Goal: Information Seeking & Learning: Check status

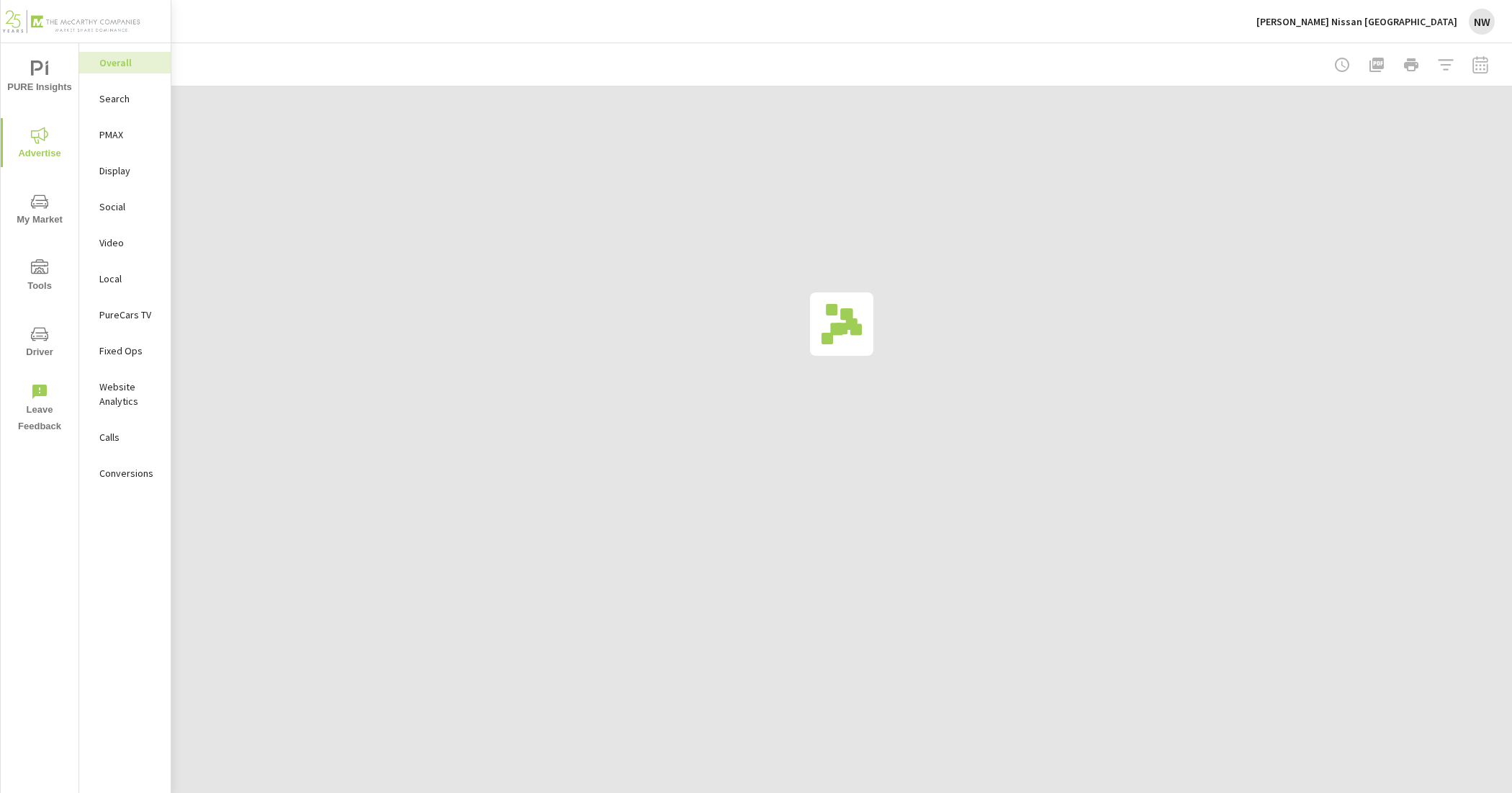
click at [127, 216] on div "Social" at bounding box center [125, 207] width 91 height 21
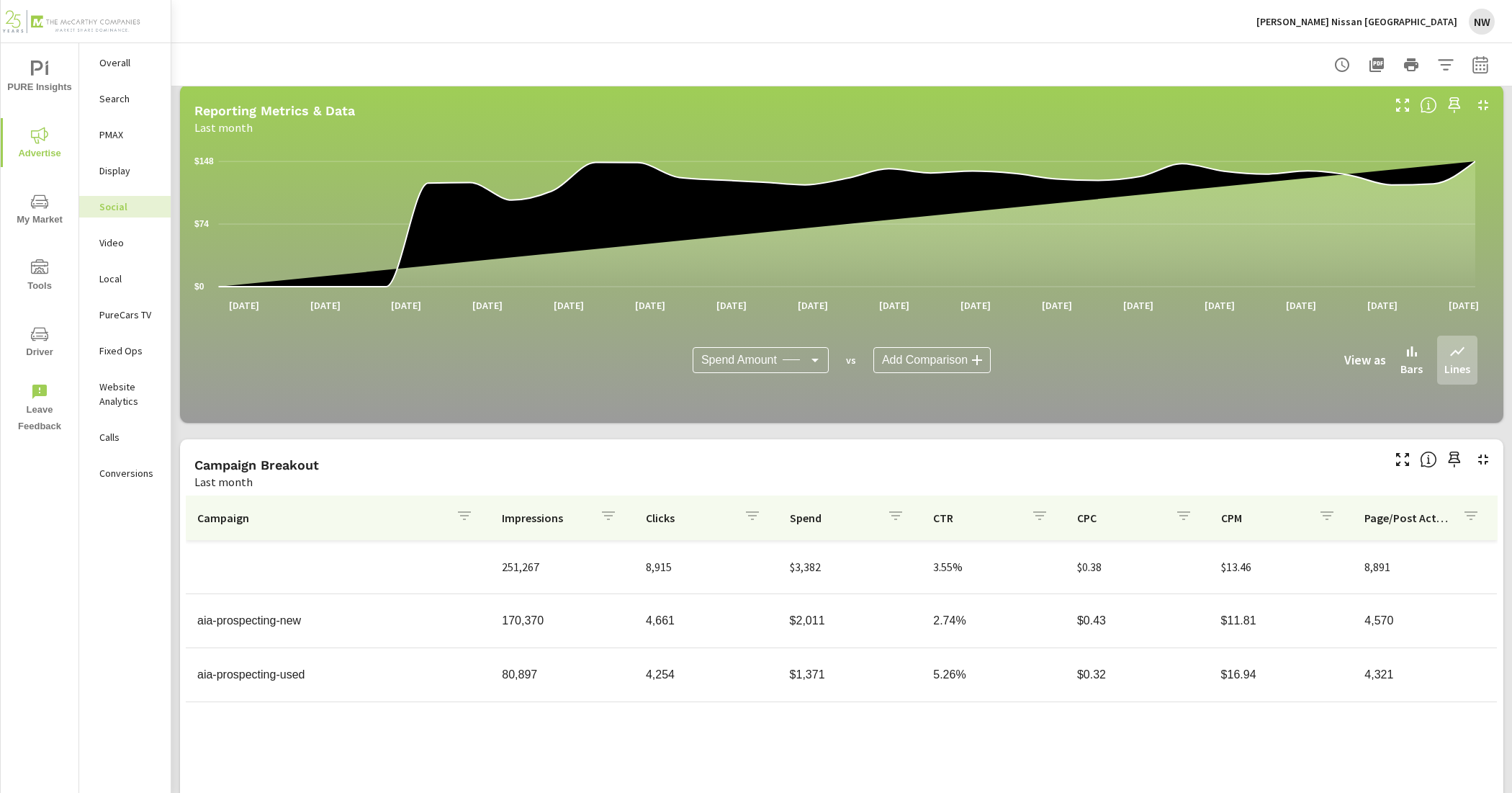
scroll to position [239, 0]
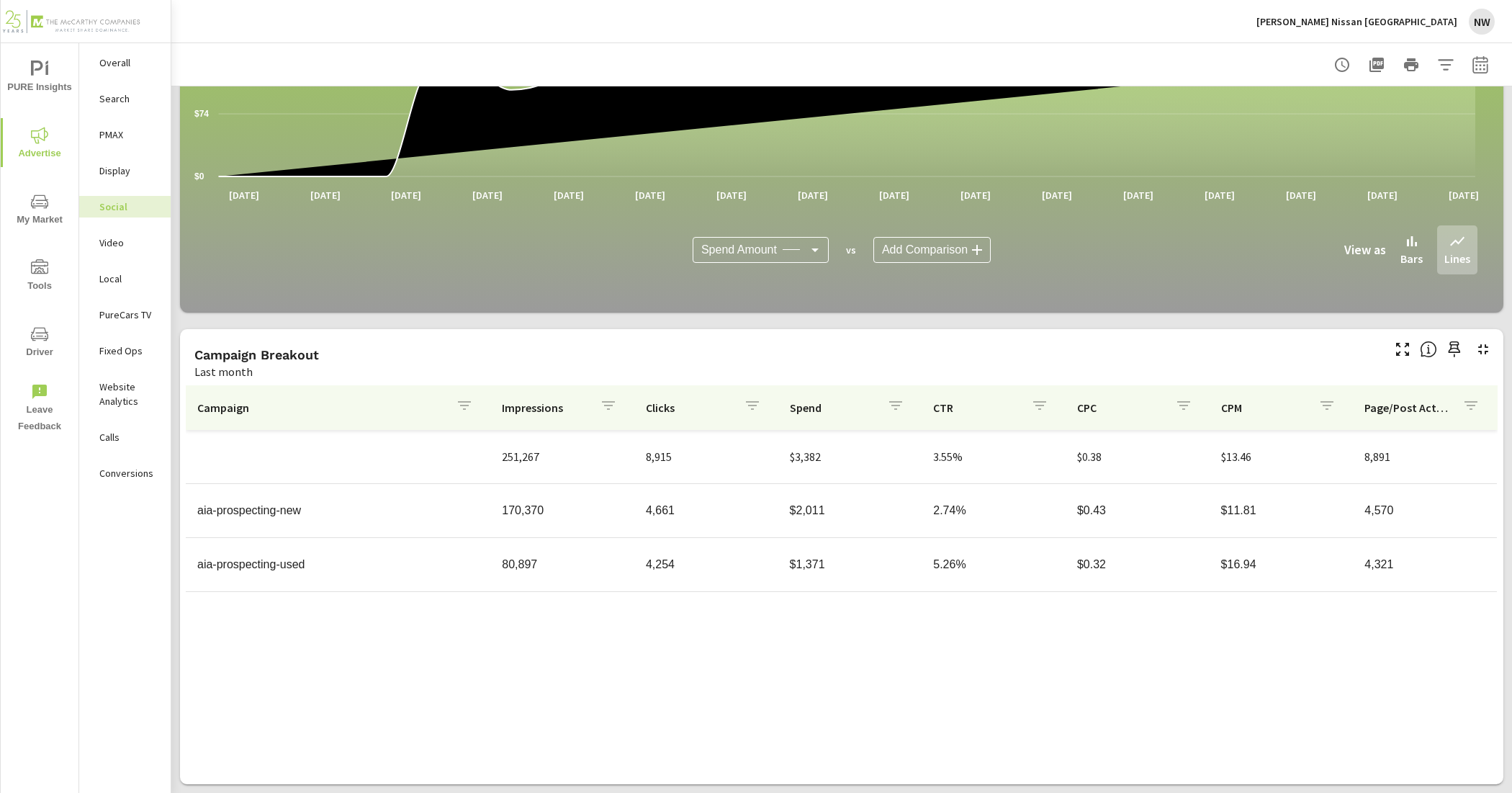
click at [271, 517] on td "aia-prospecting-new" at bounding box center [338, 510] width 305 height 36
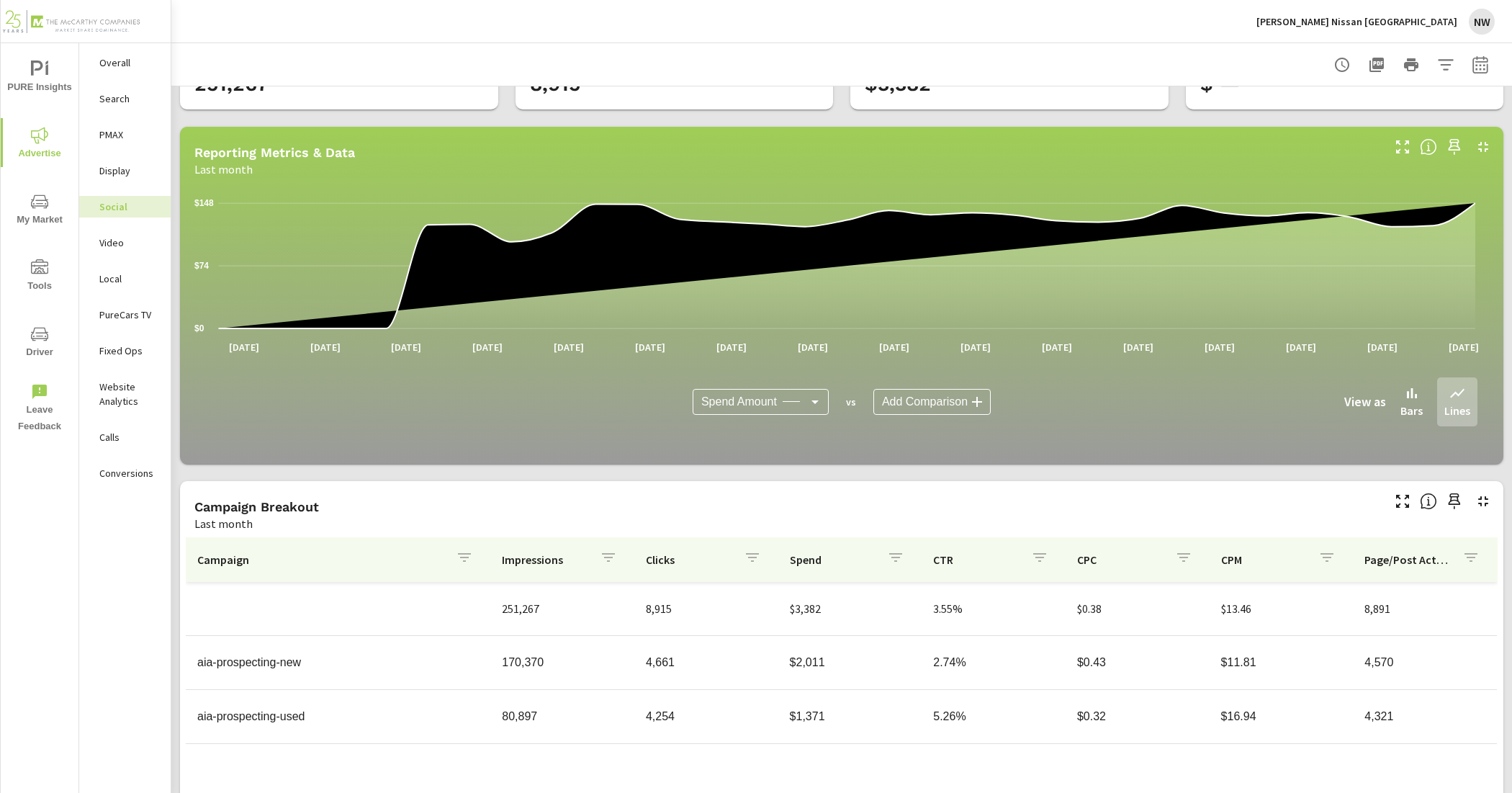
scroll to position [0, 0]
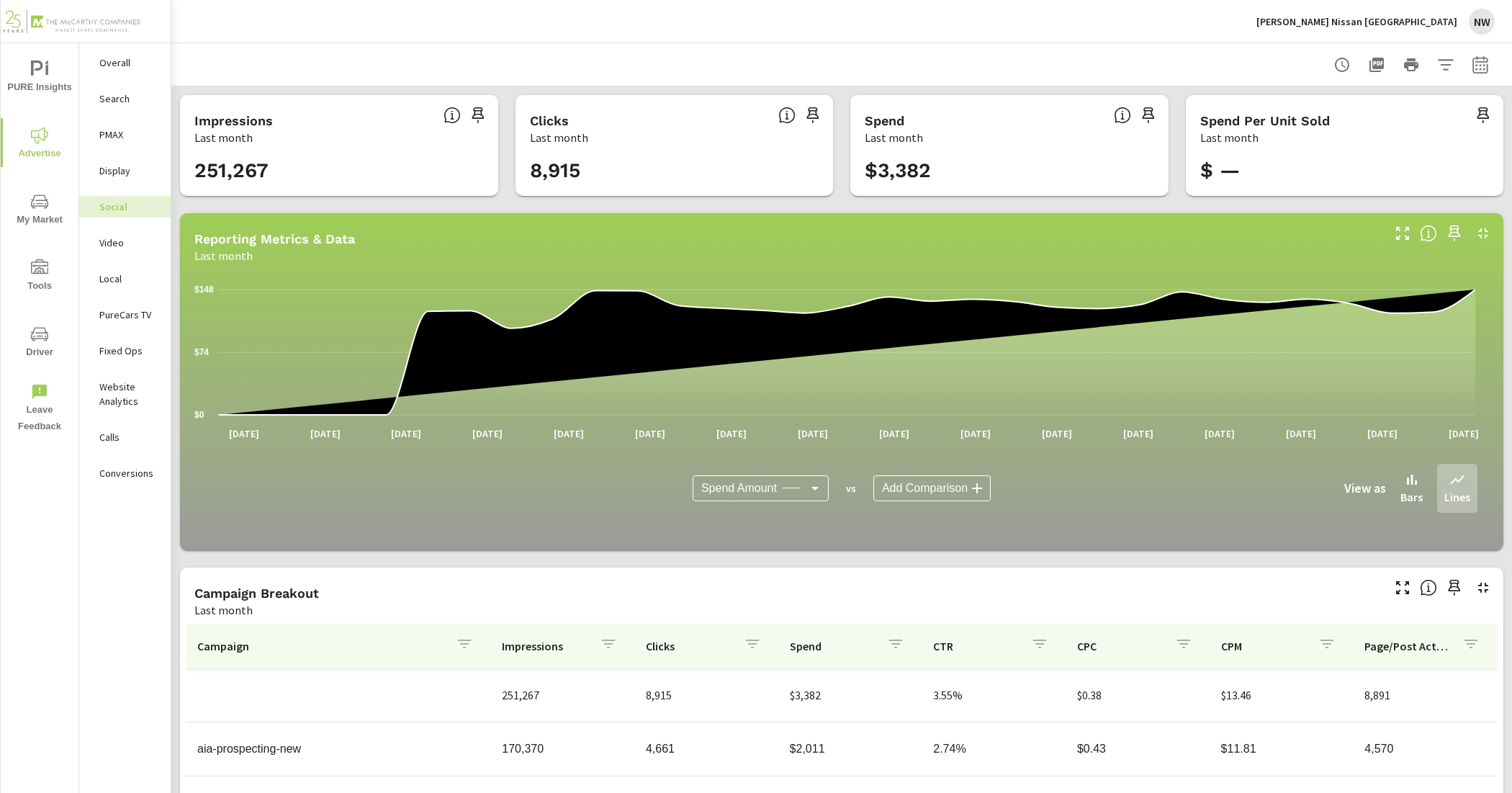
click at [42, 261] on icon "nav menu" at bounding box center [39, 266] width 17 height 14
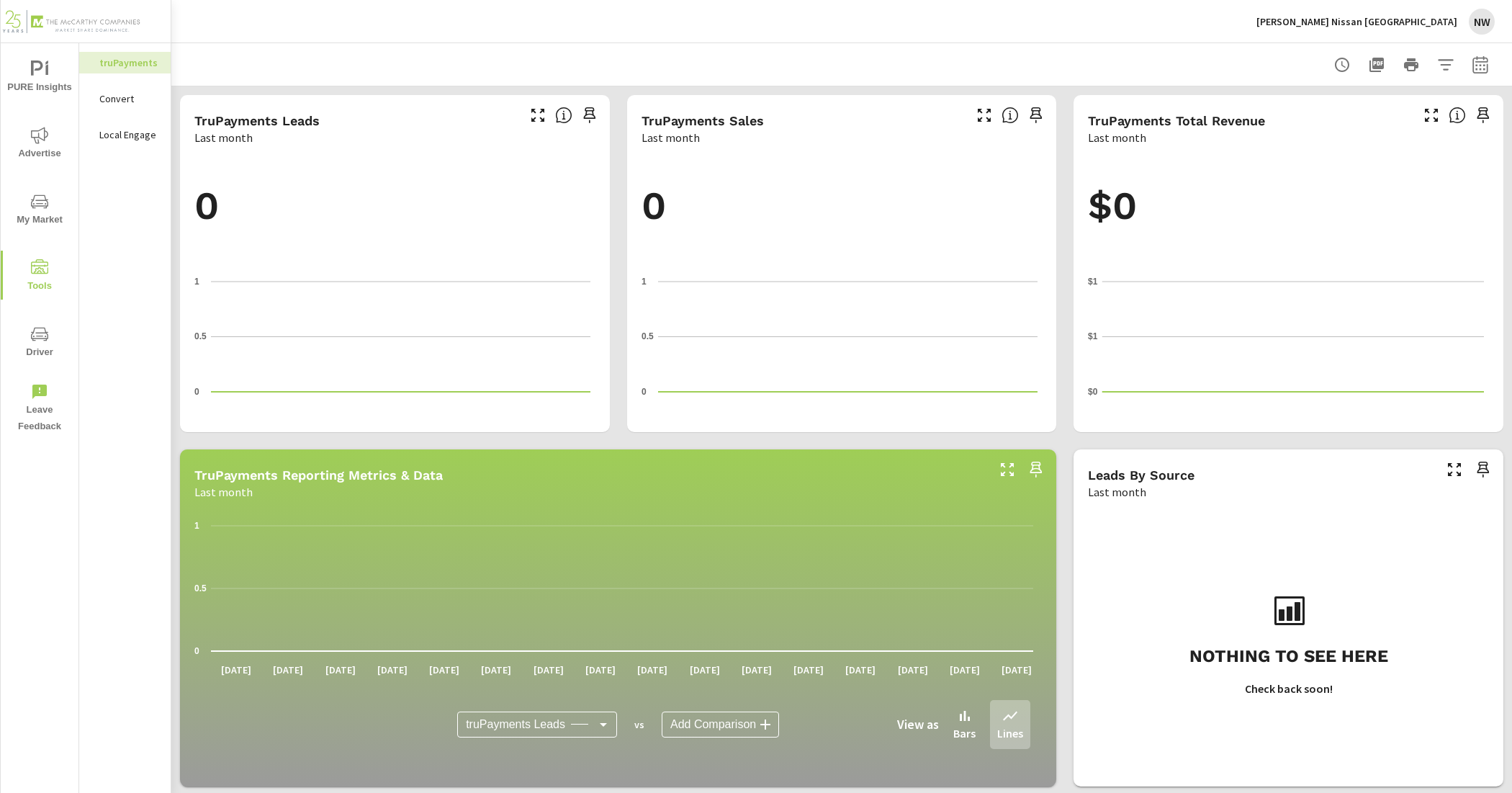
click at [27, 77] on span "PURE Insights" at bounding box center [39, 78] width 69 height 35
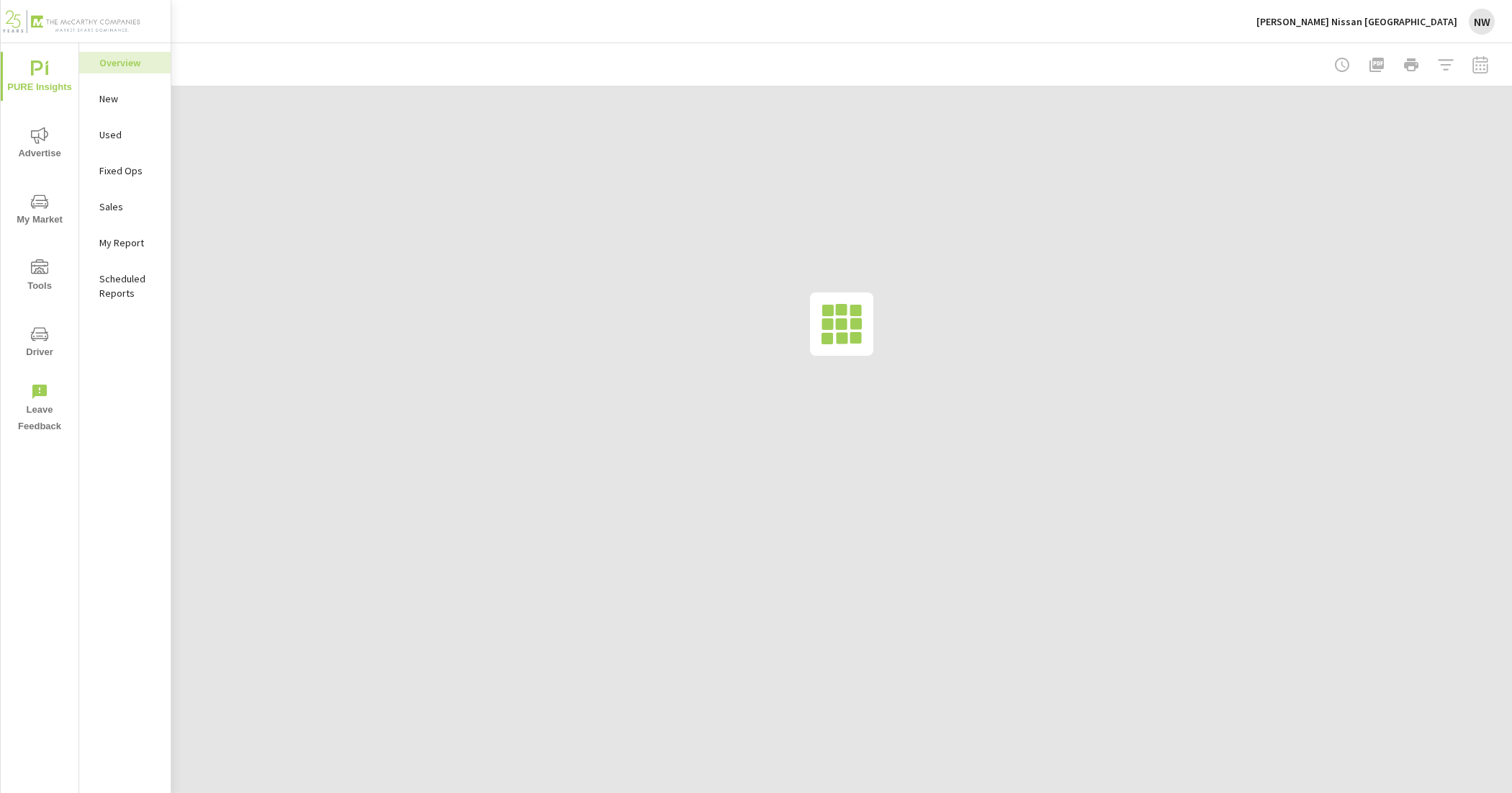
click at [33, 145] on span "Advertise" at bounding box center [39, 144] width 69 height 35
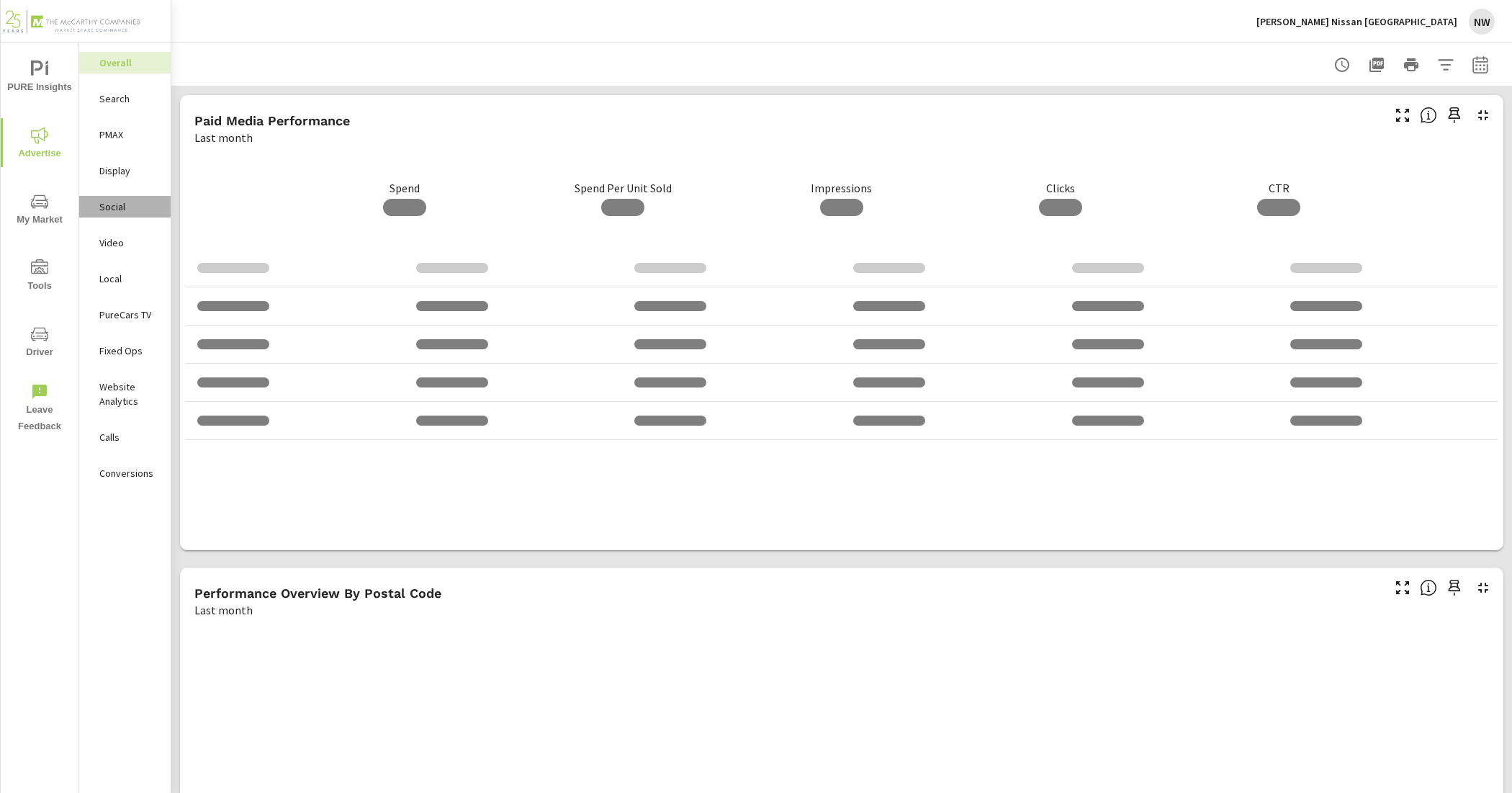
click at [112, 203] on p "Social" at bounding box center [129, 207] width 60 height 14
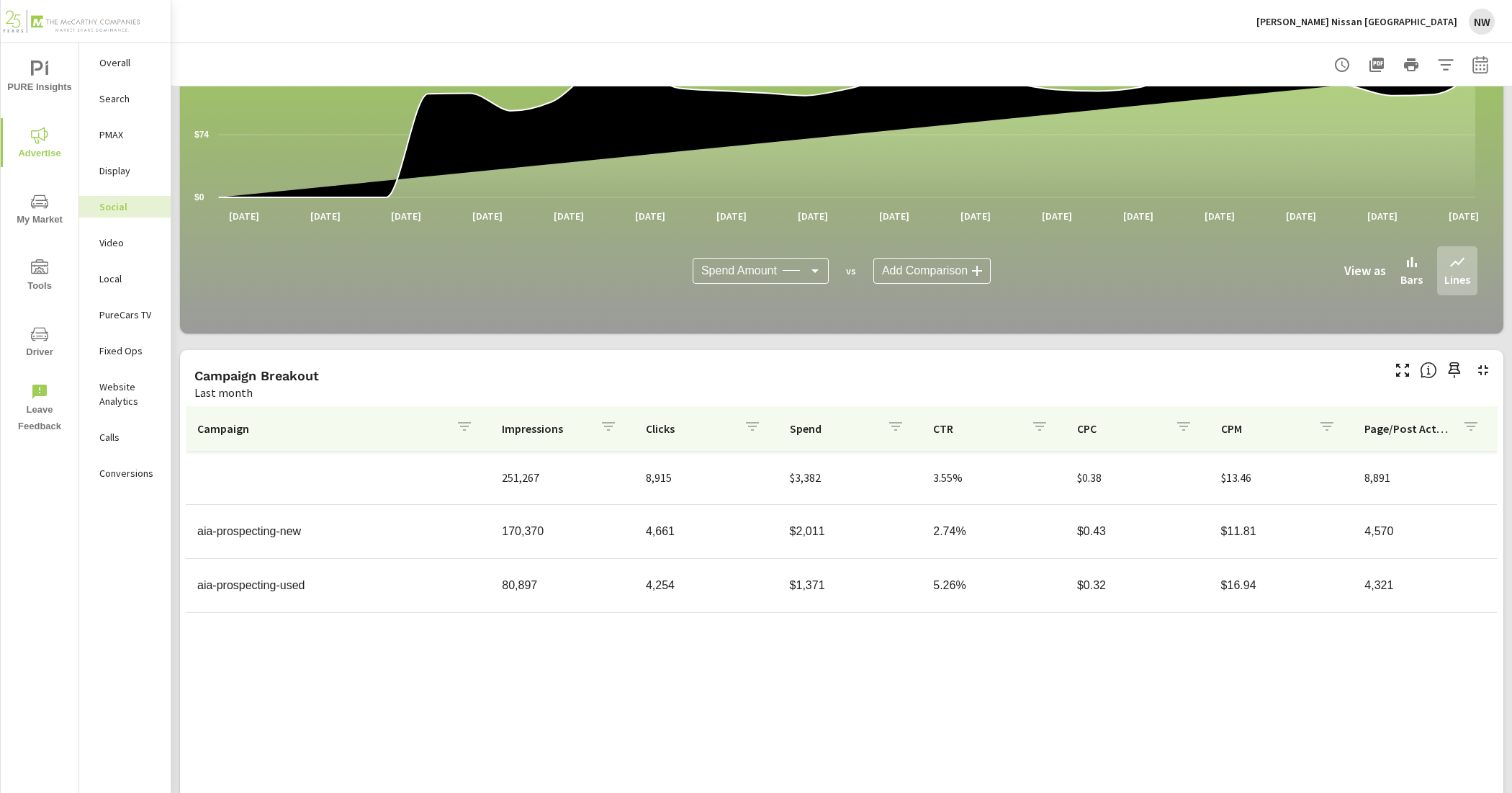
scroll to position [239, 0]
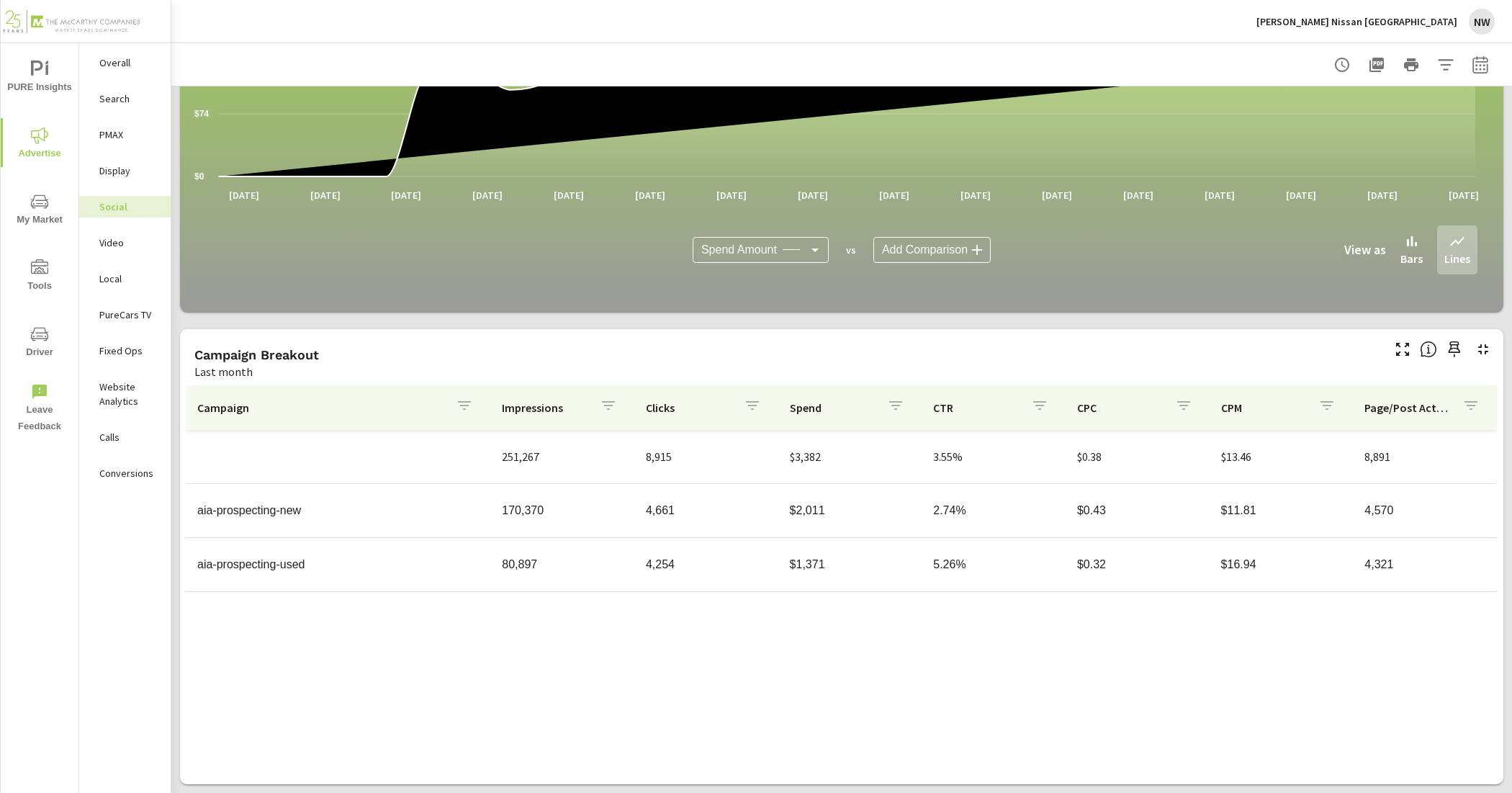
click at [411, 567] on td "aia-prospecting-used" at bounding box center [338, 564] width 305 height 36
click at [54, 277] on span "Tools" at bounding box center [39, 276] width 69 height 35
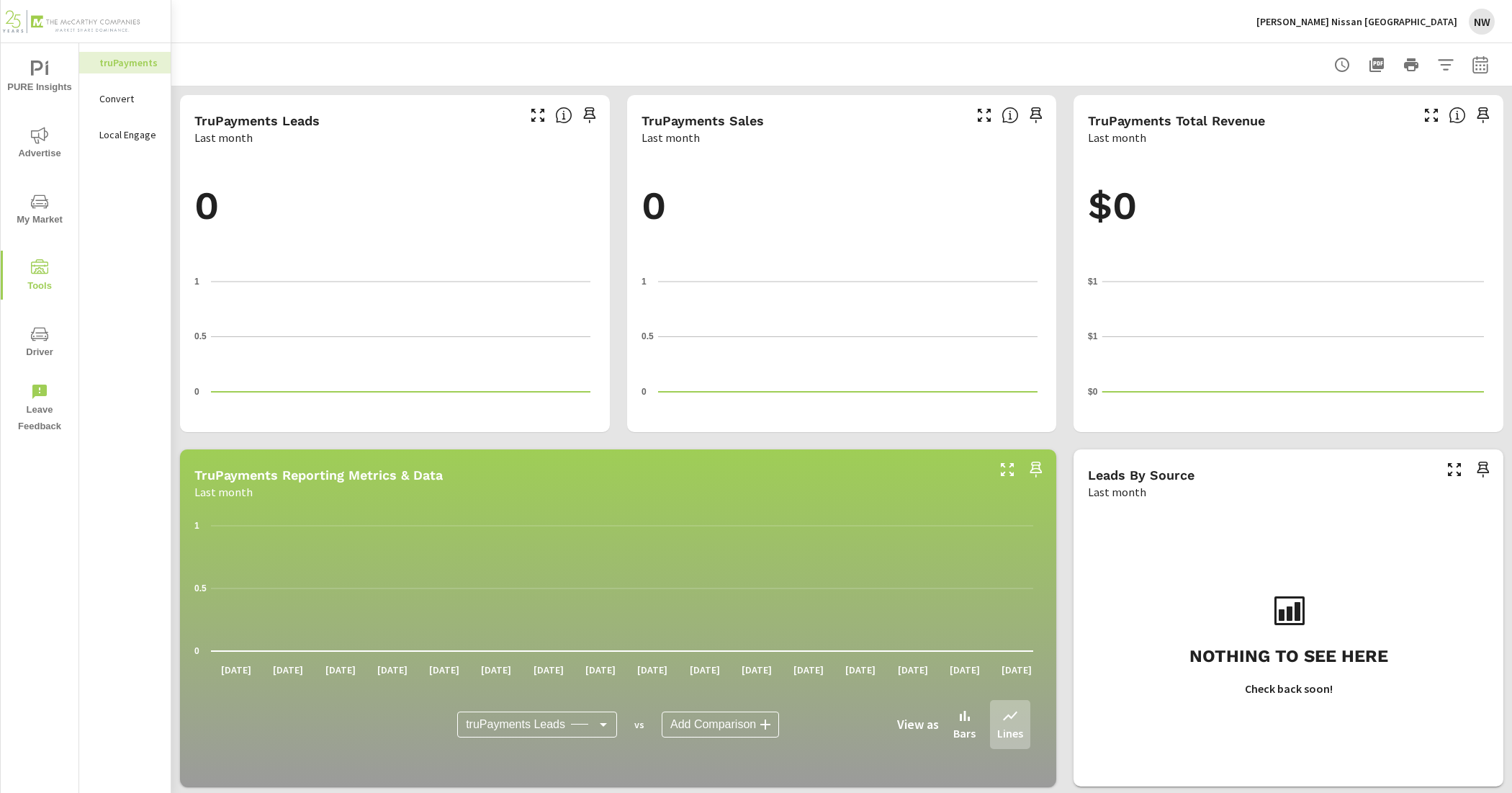
click at [209, 12] on div "[PERSON_NAME] Nissan Huntsville [GEOGRAPHIC_DATA]" at bounding box center [841, 21] width 1306 height 43
click at [44, 77] on icon "nav menu" at bounding box center [39, 69] width 17 height 17
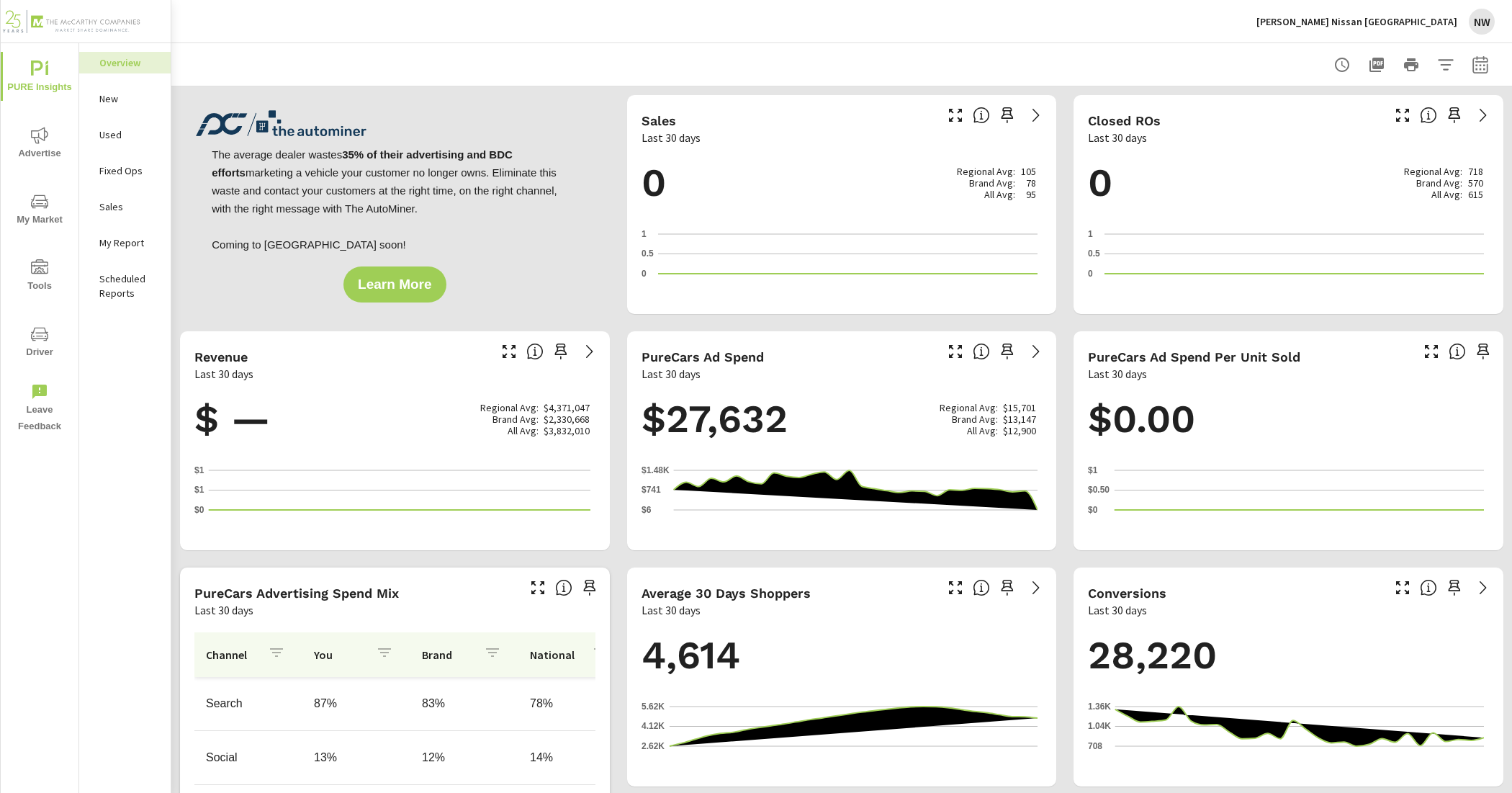
click at [156, 103] on p "New" at bounding box center [129, 98] width 60 height 14
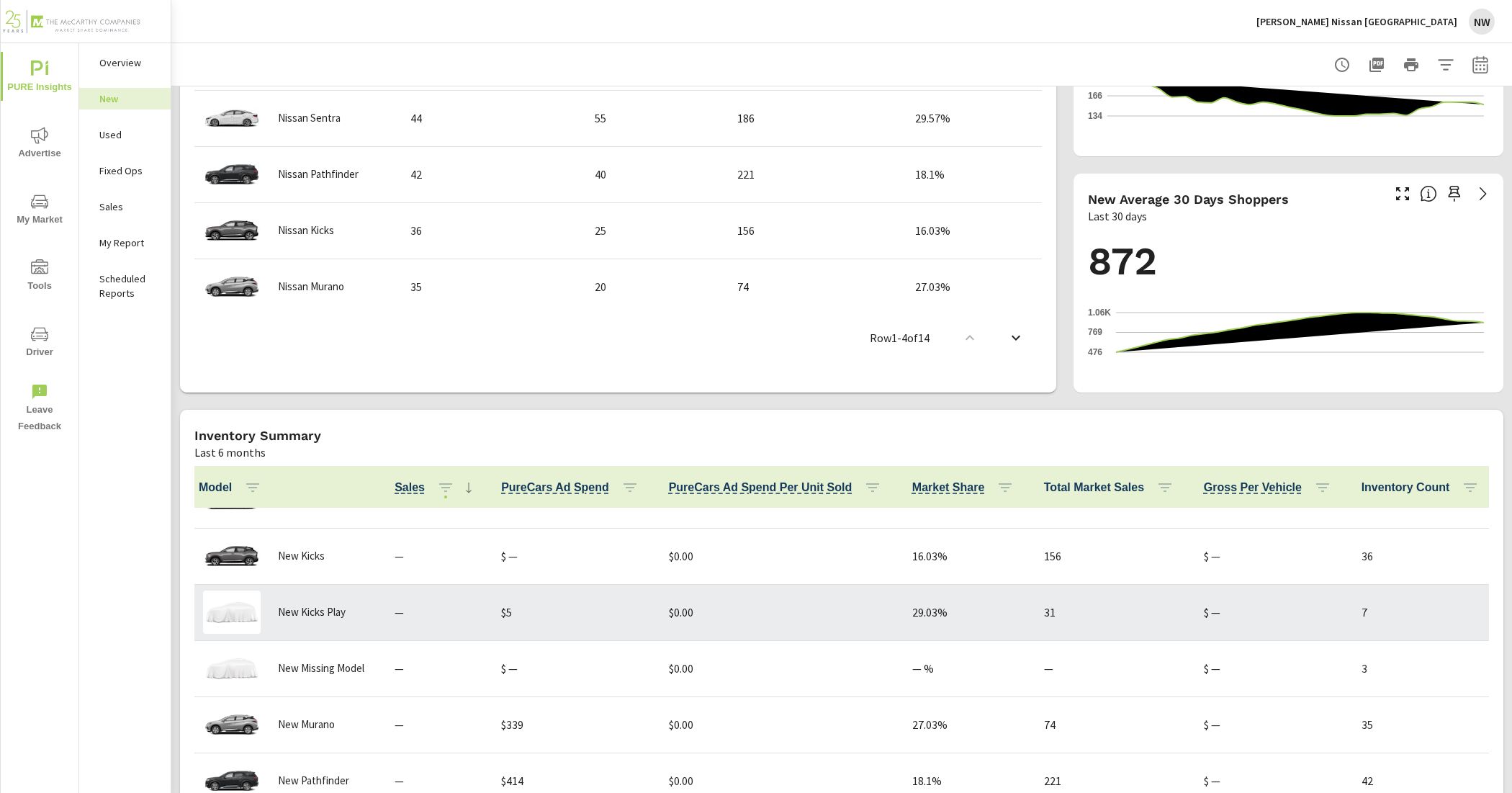
scroll to position [271, 0]
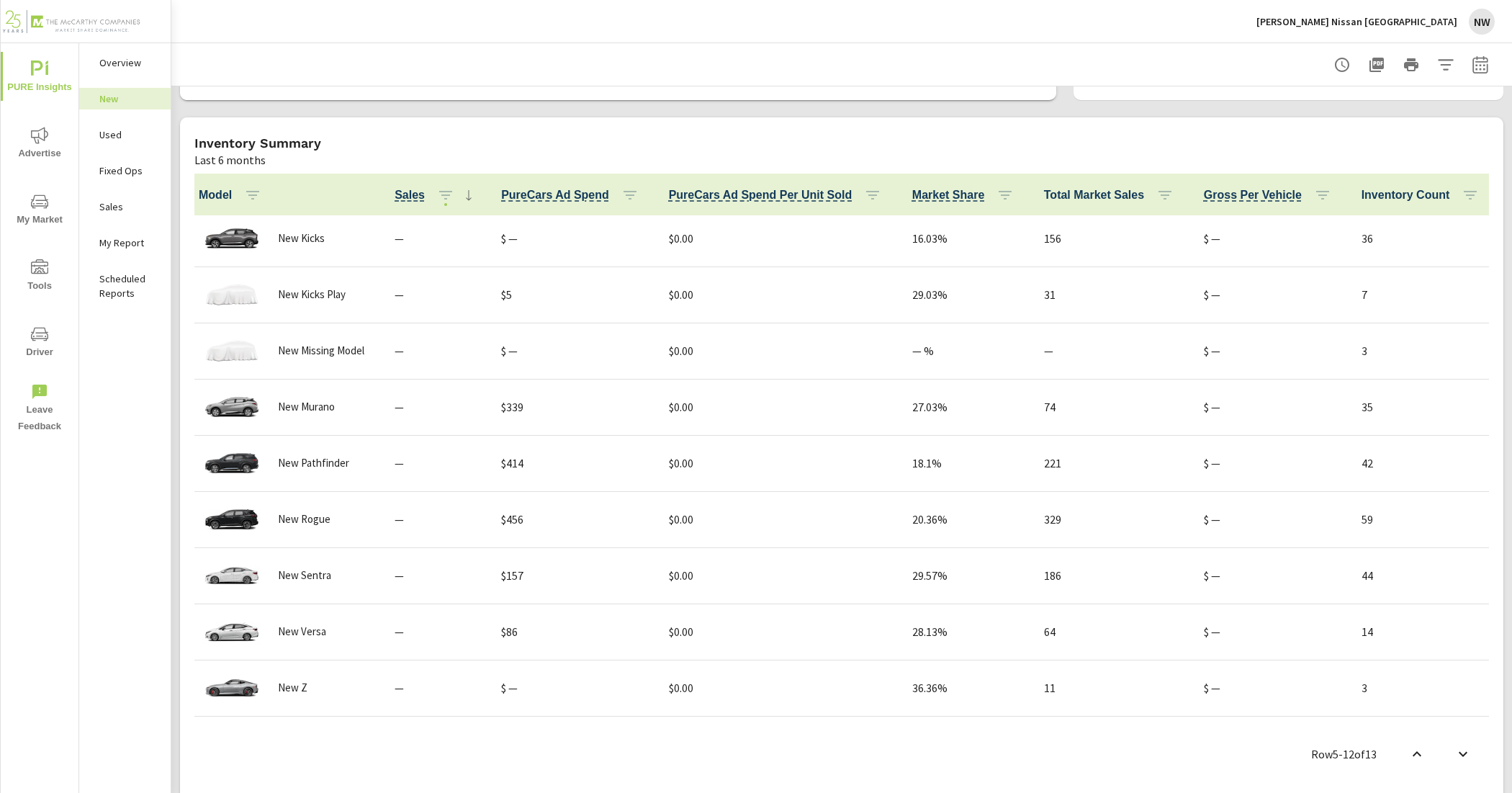
scroll to position [947, 0]
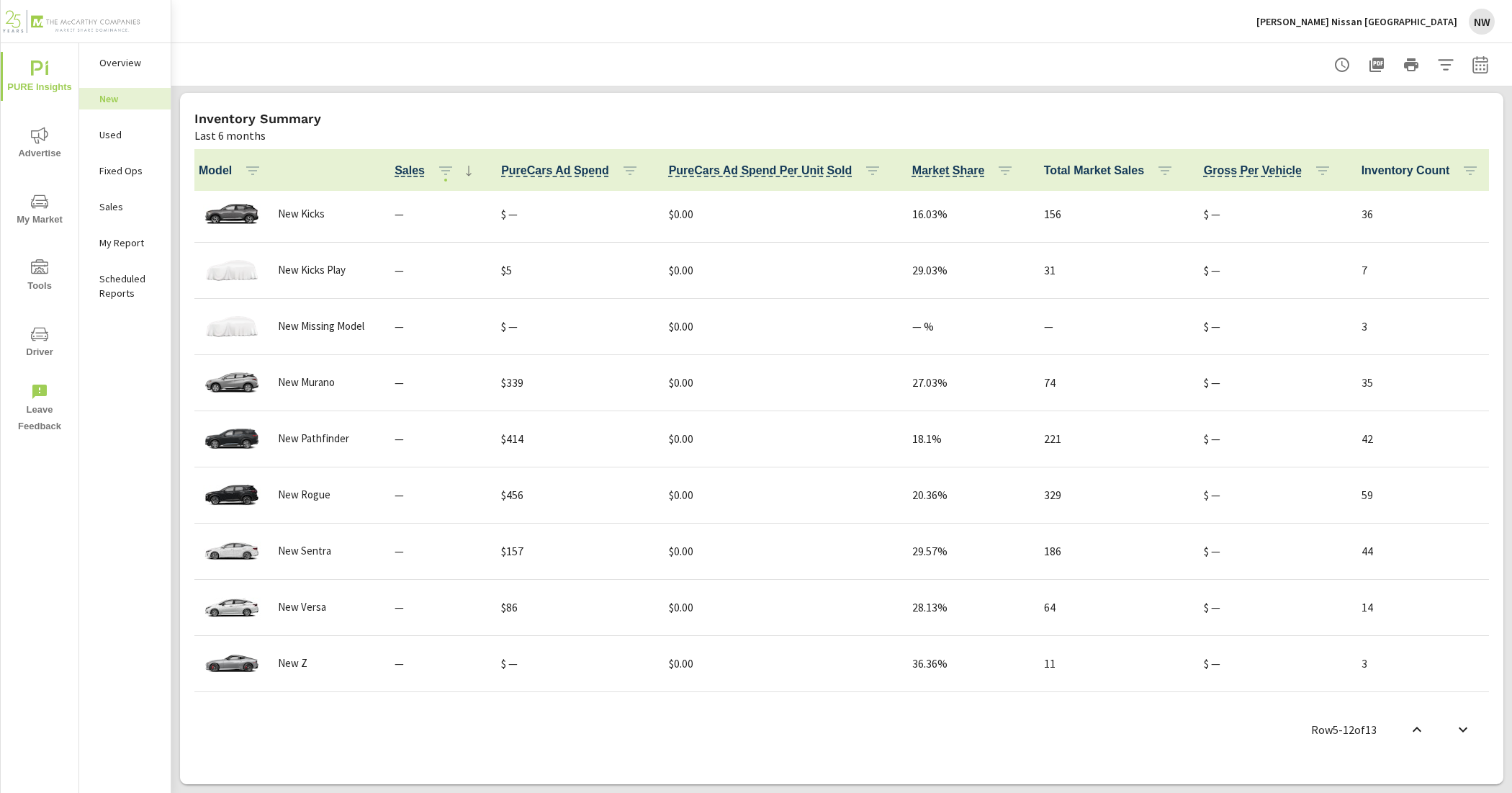
click at [119, 254] on nav "Overview New Used Fixed Ops Sales My Report Scheduled Reports" at bounding box center [125, 184] width 91 height 281
click at [148, 246] on p "My Report" at bounding box center [129, 242] width 60 height 14
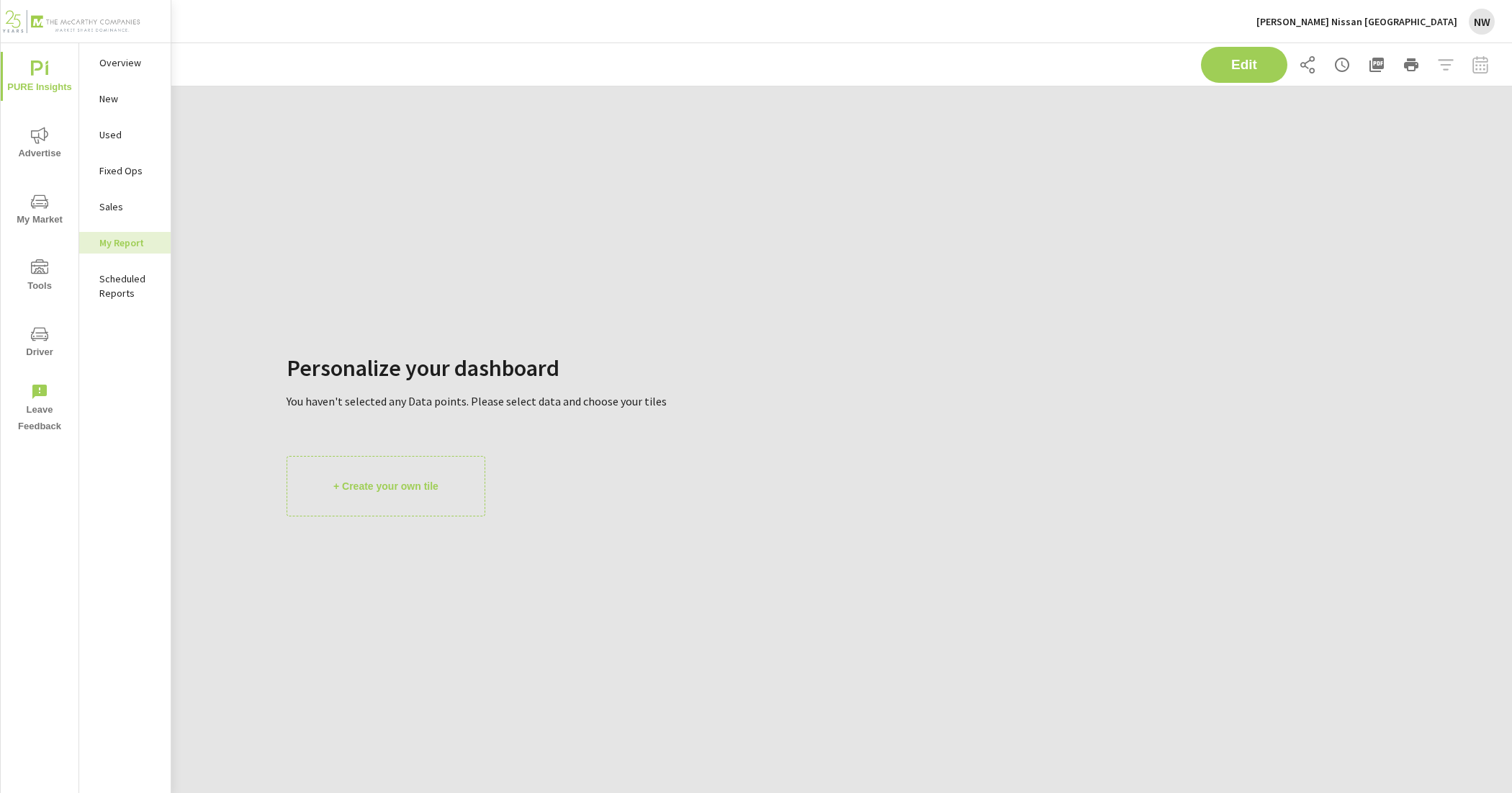
click at [55, 205] on span "My Market" at bounding box center [39, 210] width 69 height 35
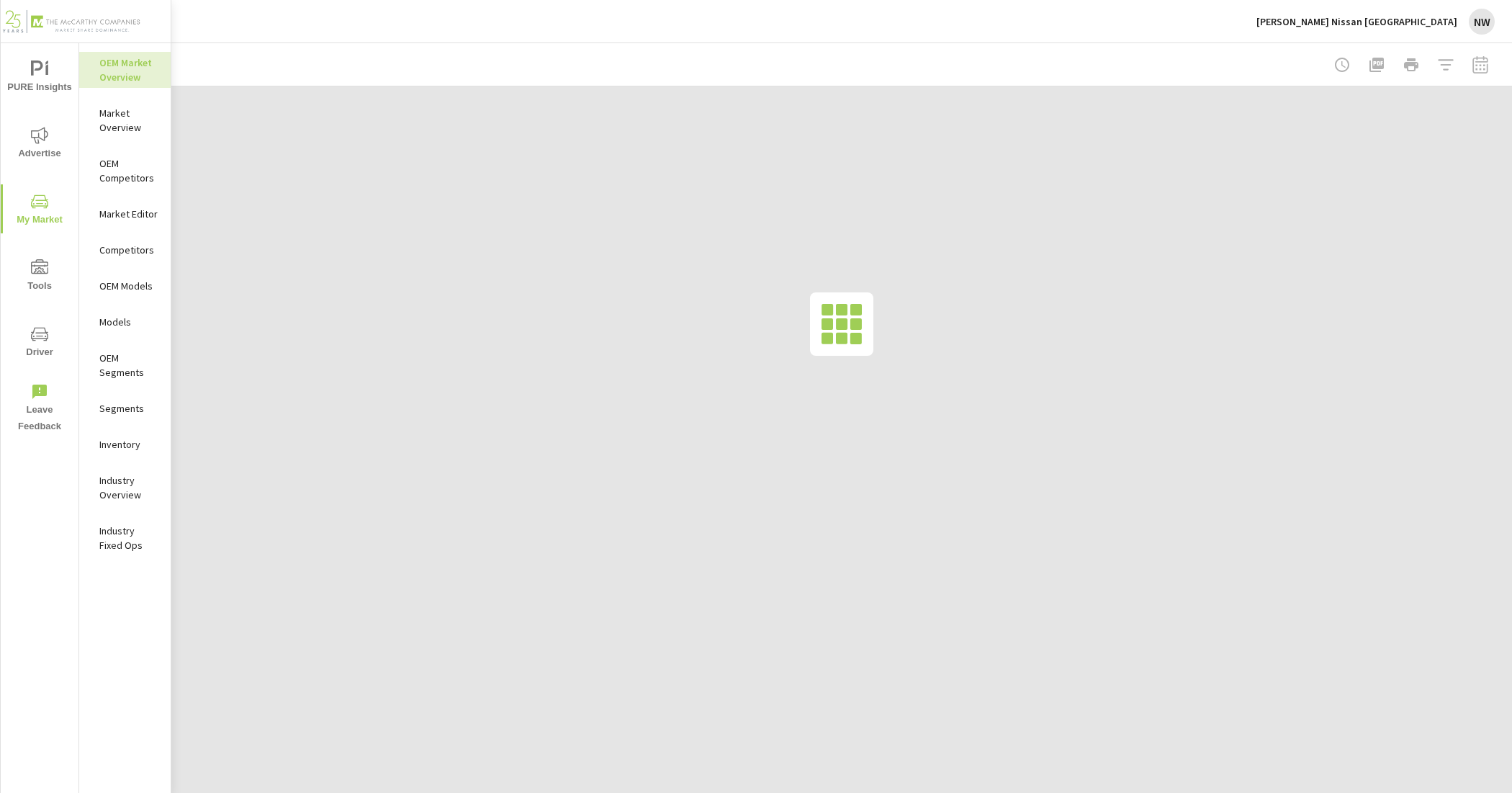
click at [56, 271] on span "Tools" at bounding box center [39, 276] width 69 height 35
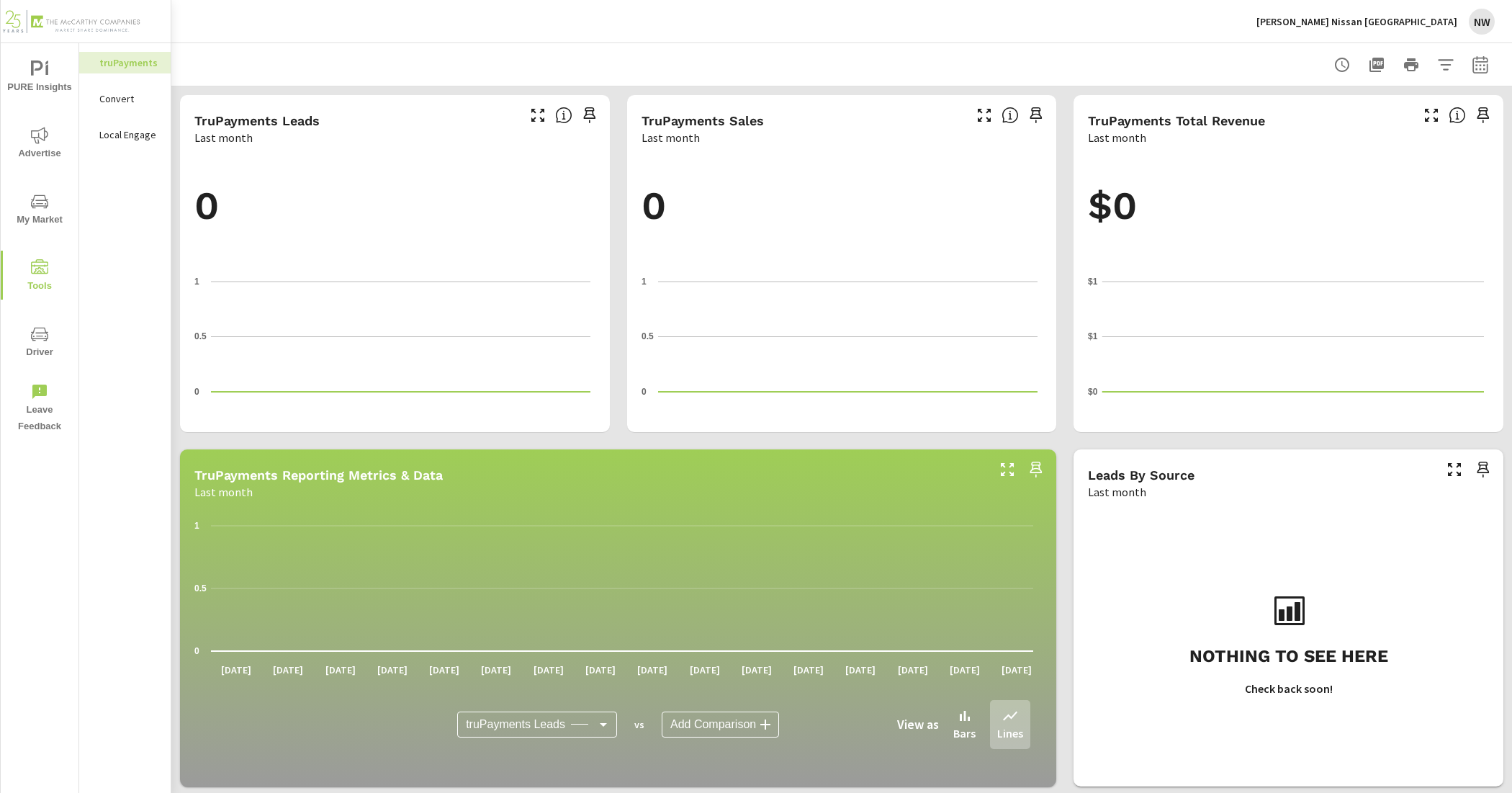
click at [36, 346] on span "Driver" at bounding box center [39, 343] width 69 height 35
